Goal: Task Accomplishment & Management: Complete application form

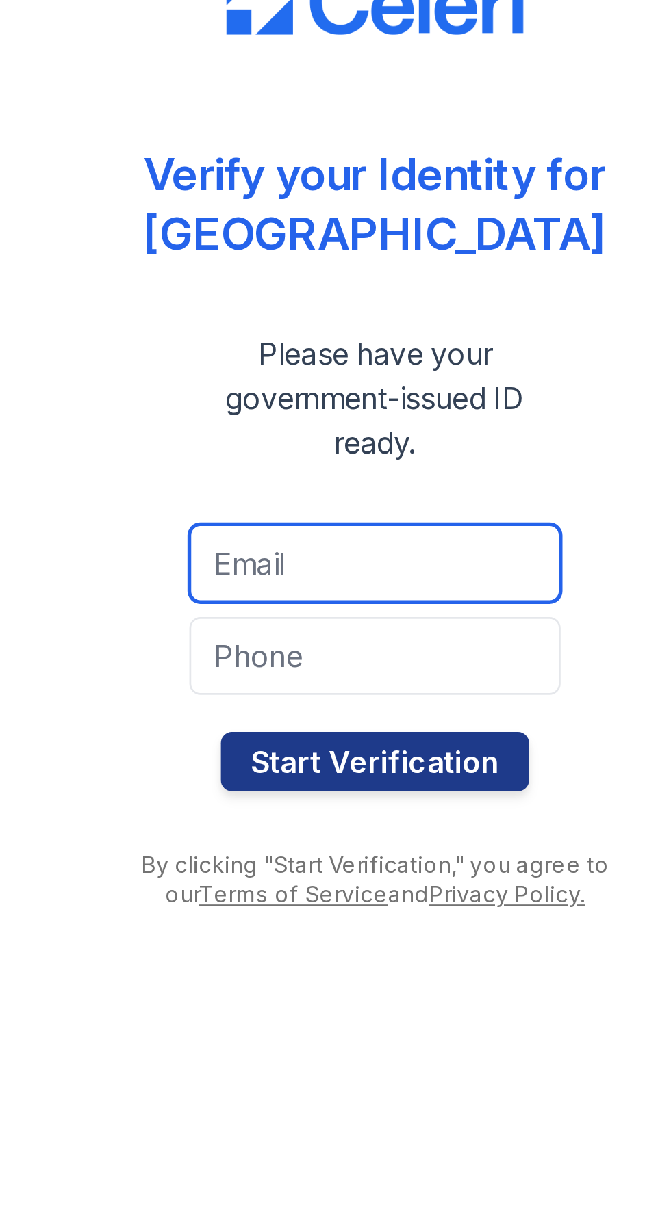
click at [291, 655] on input "email" at bounding box center [335, 661] width 137 height 29
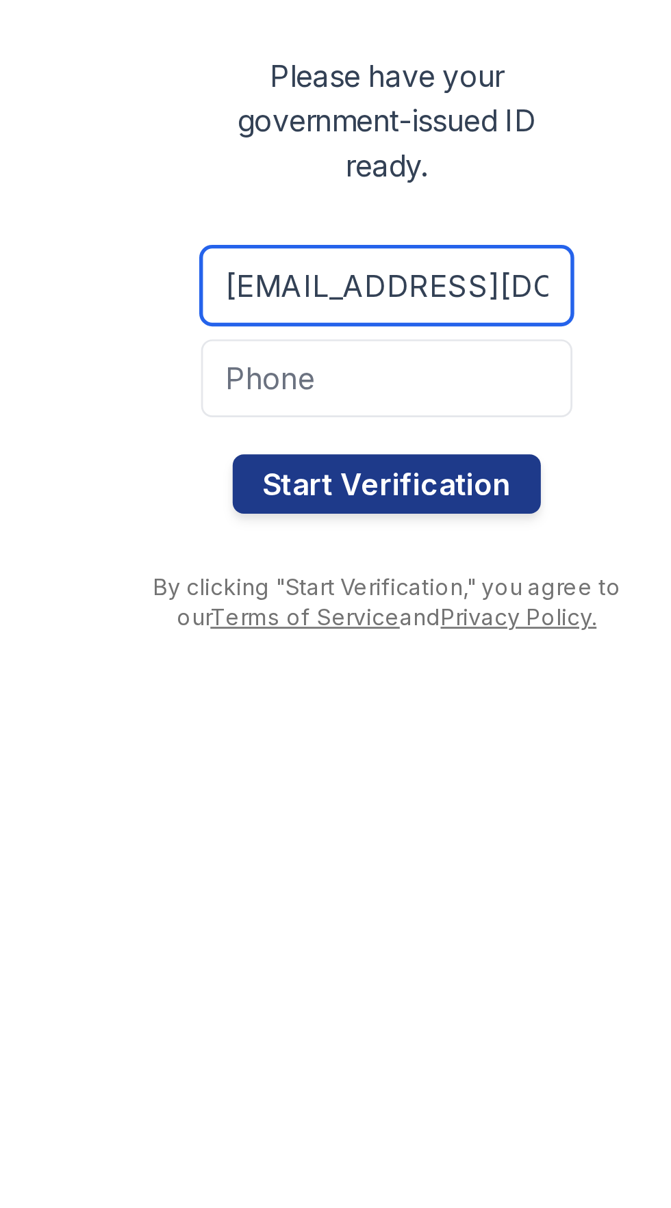
type input "eacory7800@gmail.com"
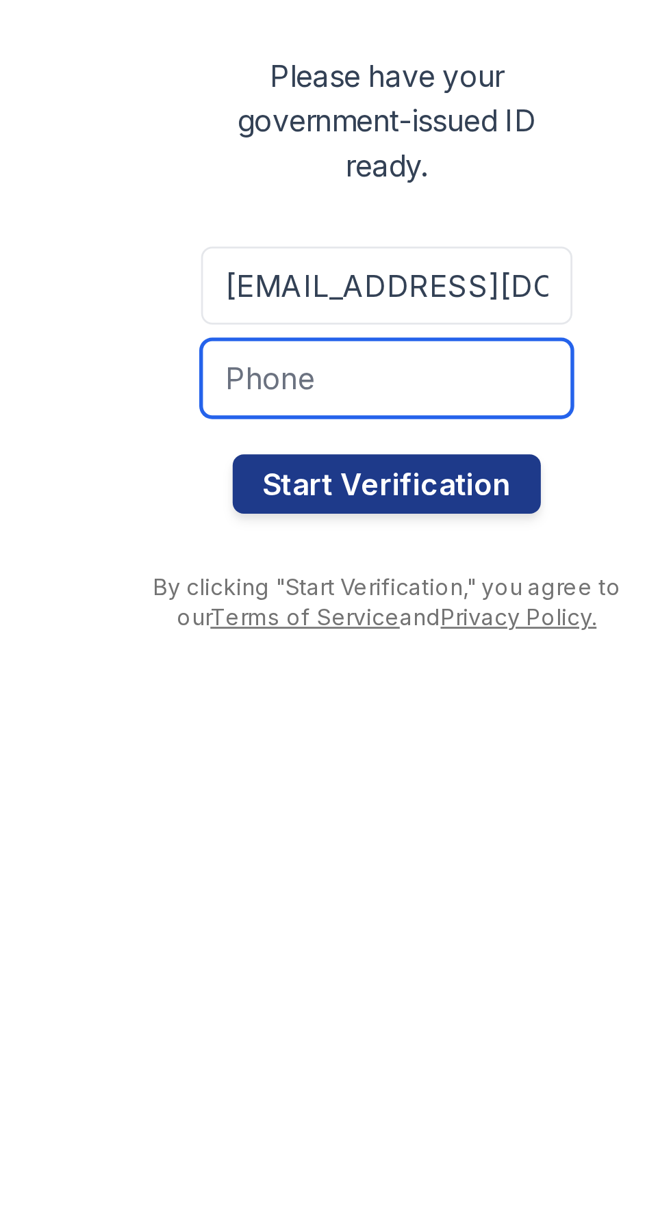
click at [290, 690] on input "tel" at bounding box center [335, 695] width 137 height 29
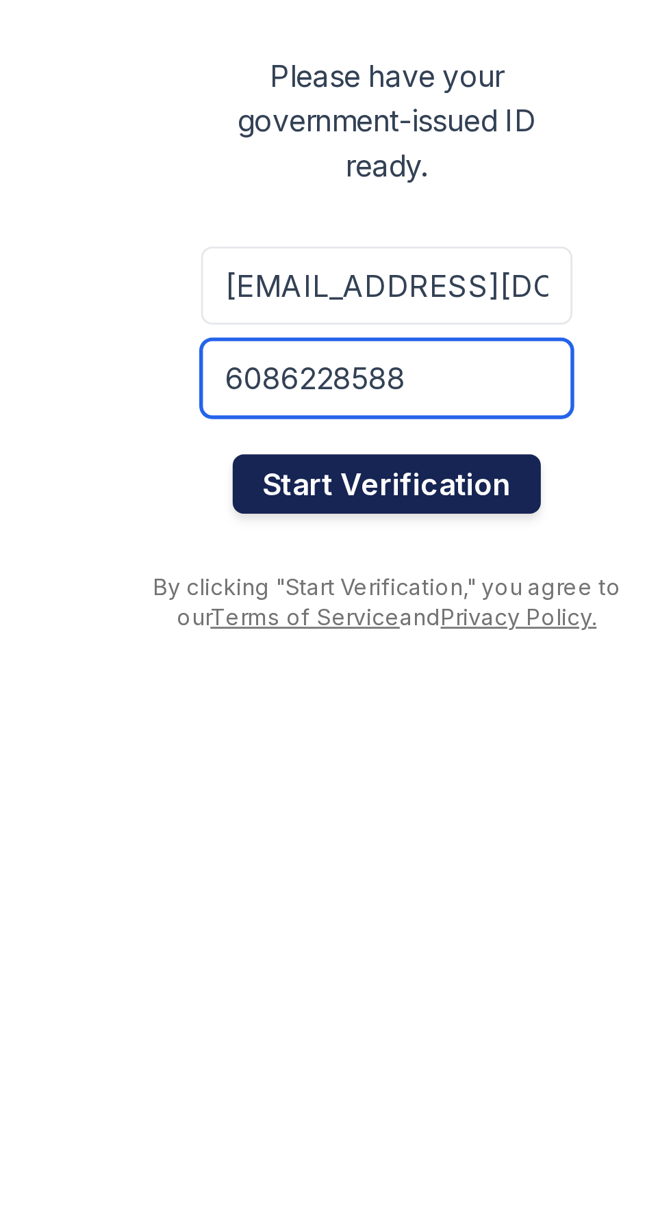
type input "6086228588"
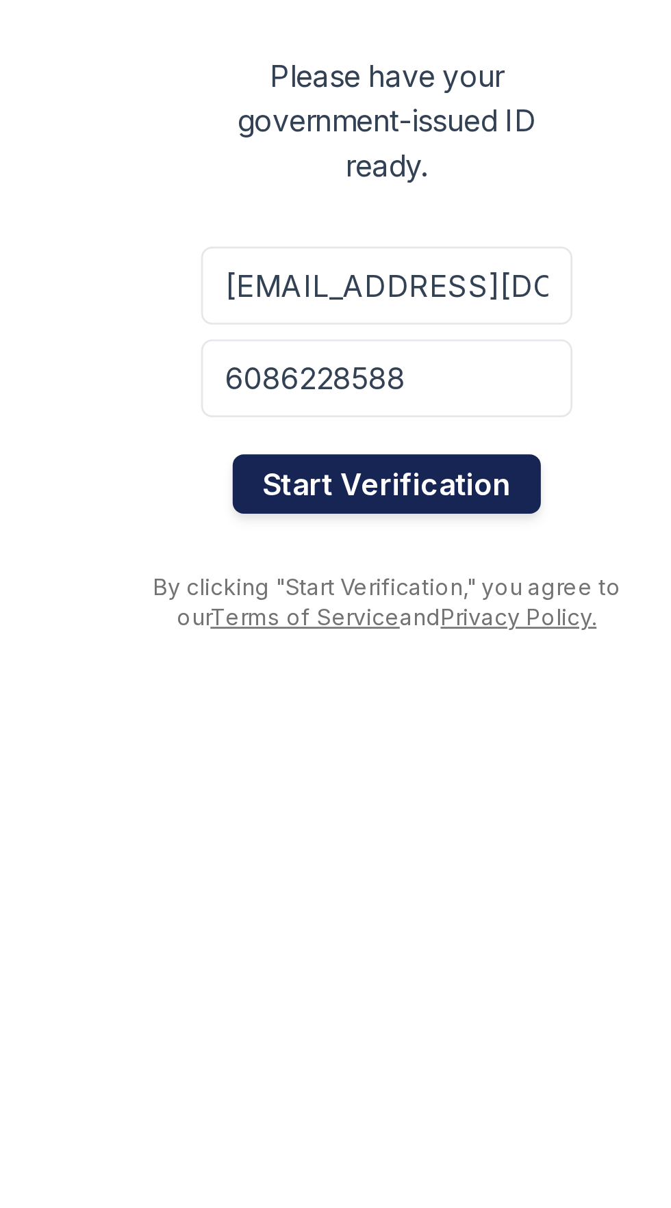
click at [303, 731] on button "Start Verification" at bounding box center [335, 734] width 114 height 22
